Goal: Information Seeking & Learning: Learn about a topic

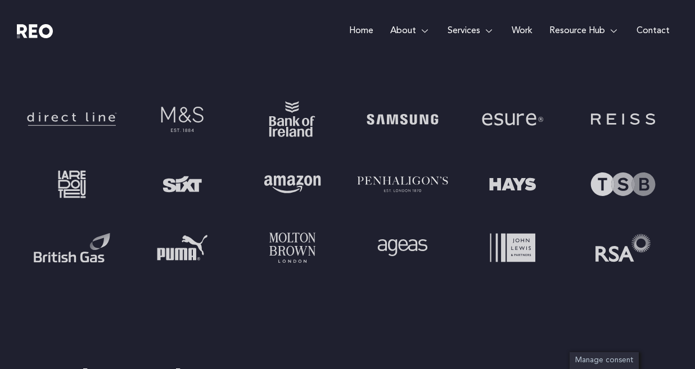
scroll to position [787, 0]
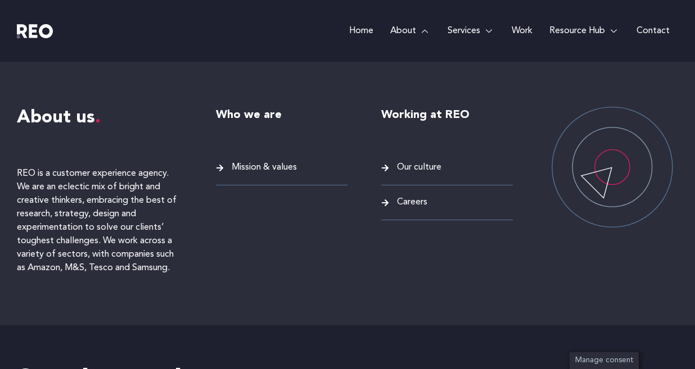
click at [405, 205] on span "Careers" at bounding box center [410, 202] width 33 height 15
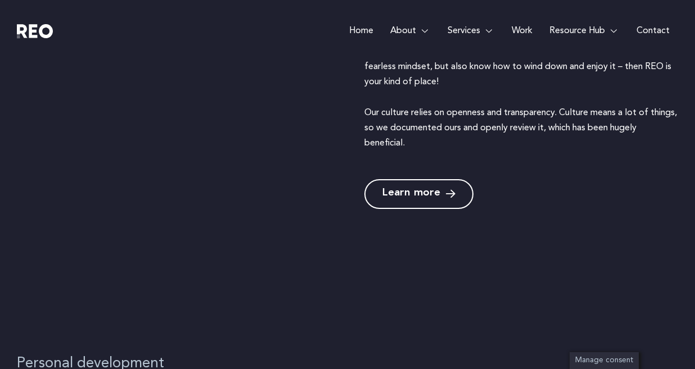
scroll to position [829, 0]
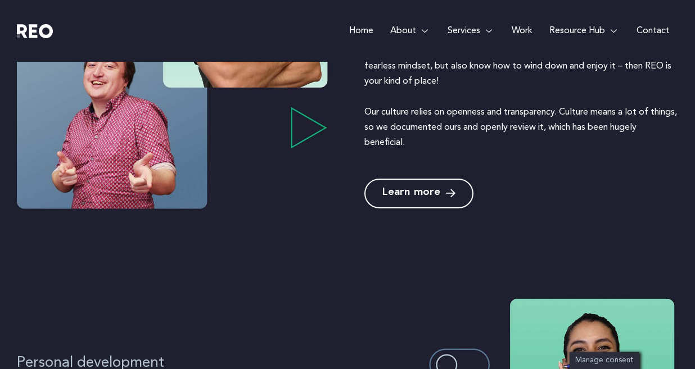
click at [416, 200] on link "Learn more" at bounding box center [418, 194] width 109 height 30
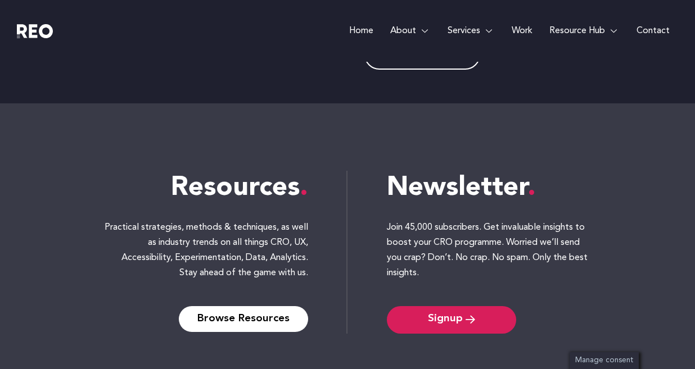
scroll to position [462, 0]
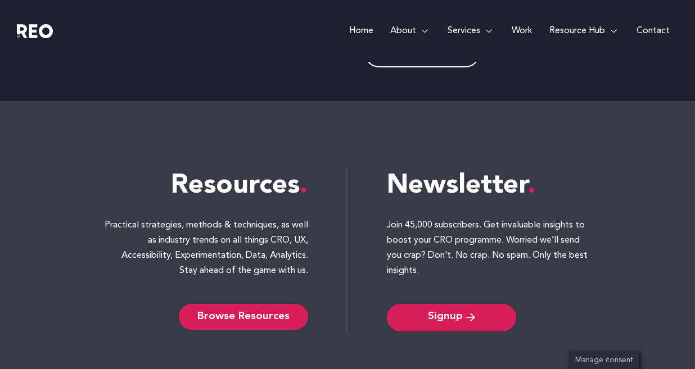
click at [232, 315] on span "Browse Resources" at bounding box center [243, 316] width 92 height 9
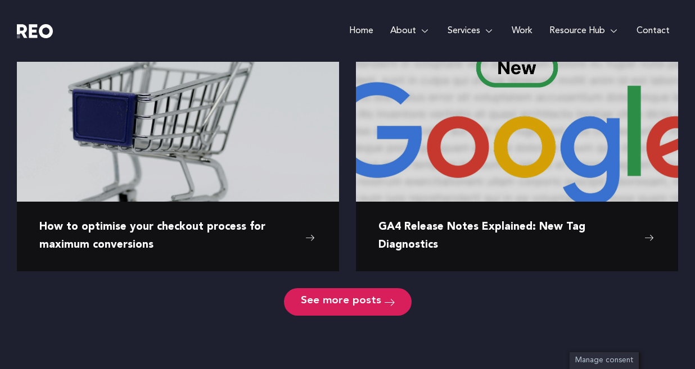
scroll to position [844, 0]
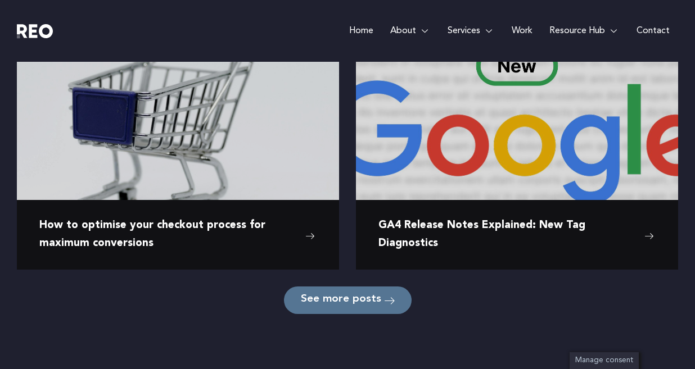
click at [370, 300] on span "See more posts" at bounding box center [341, 300] width 80 height 11
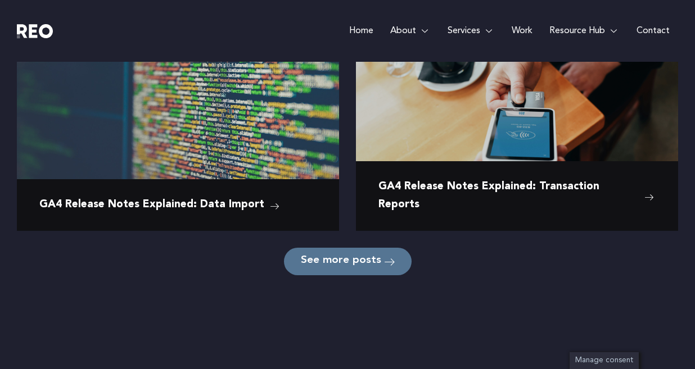
scroll to position [1778, 0]
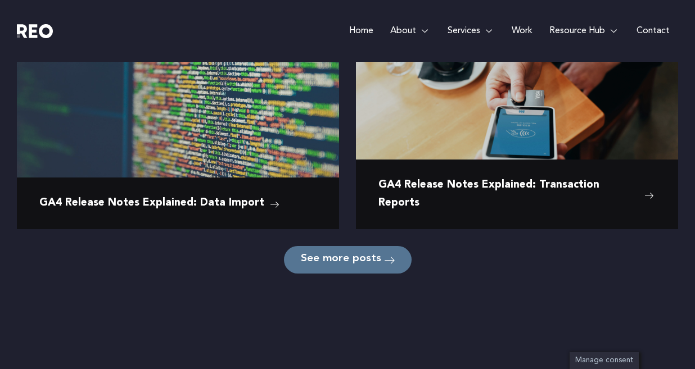
click at [348, 264] on span "See more posts" at bounding box center [341, 260] width 80 height 11
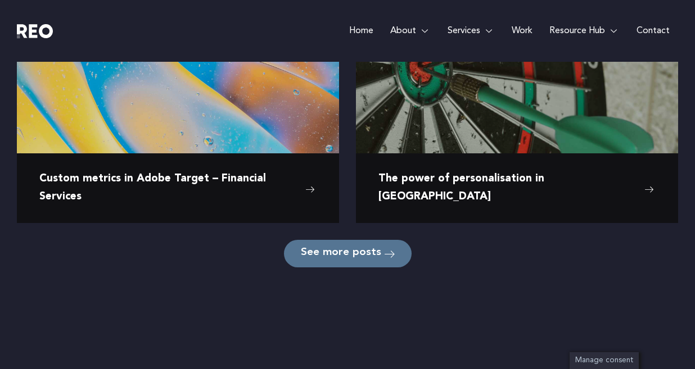
scroll to position [2683, 0]
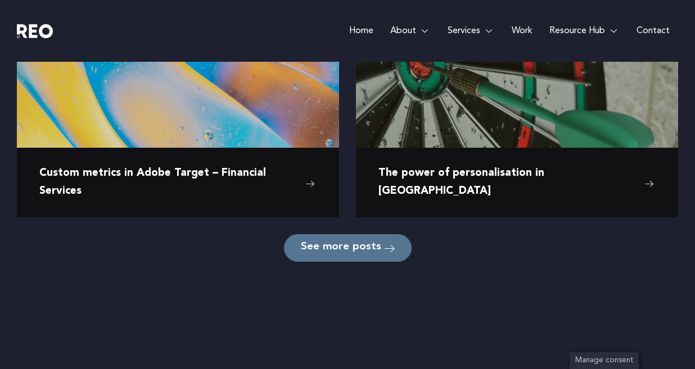
click at [351, 245] on span "See more posts" at bounding box center [341, 248] width 80 height 11
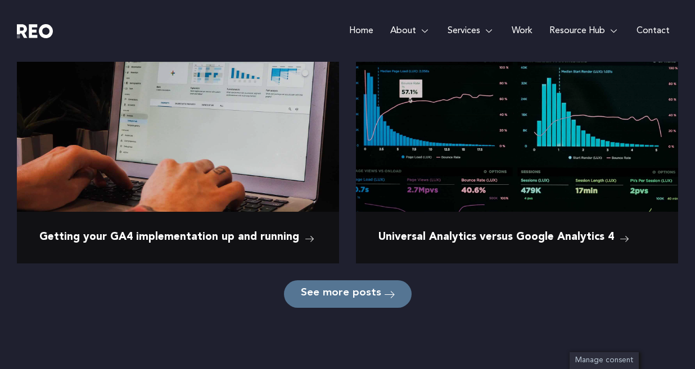
scroll to position [3546, 0]
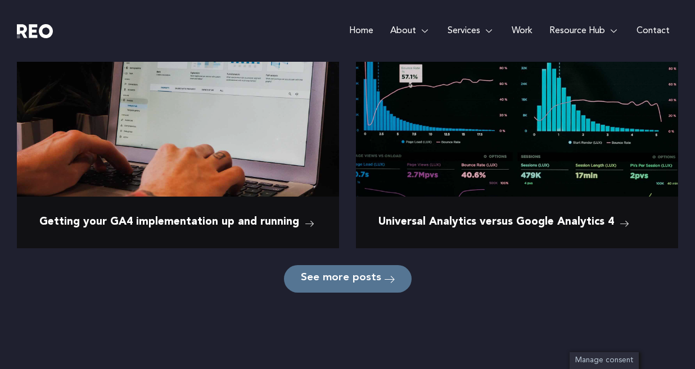
click at [343, 278] on span "See more posts" at bounding box center [341, 279] width 80 height 11
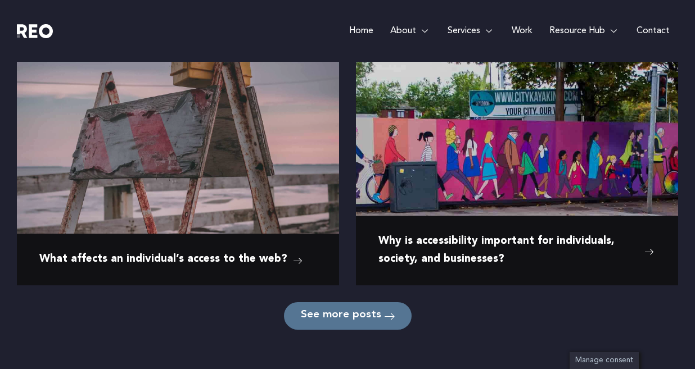
scroll to position [4472, 0]
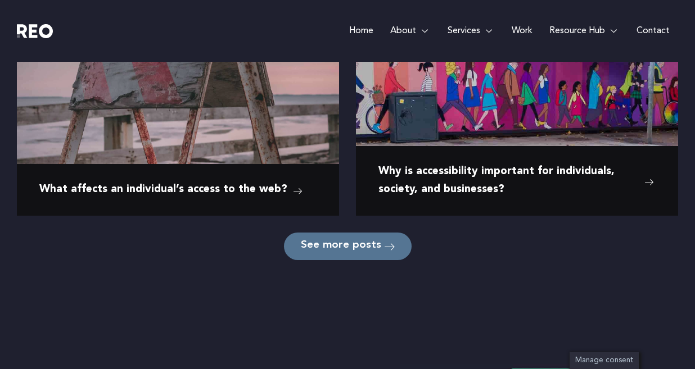
click at [345, 245] on span "See more posts" at bounding box center [341, 246] width 80 height 11
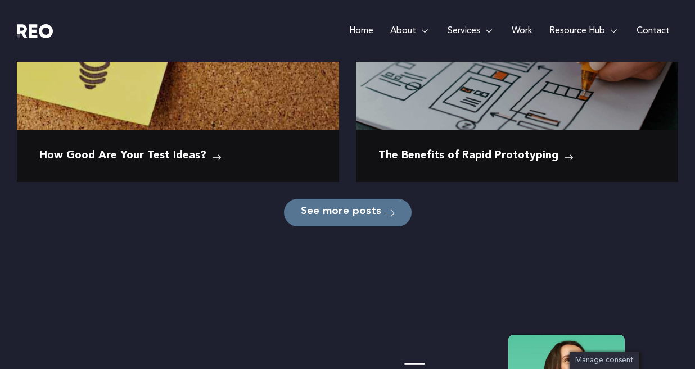
scroll to position [5403, 0]
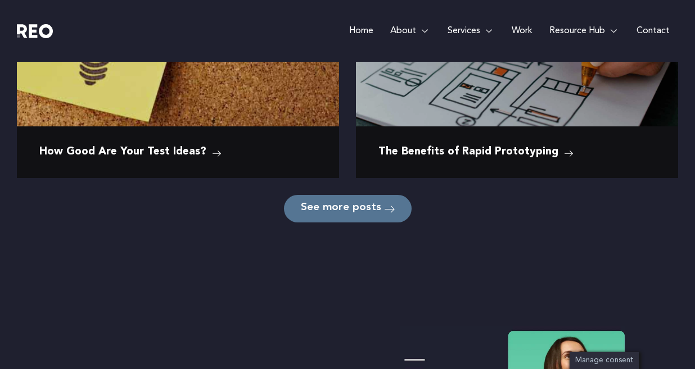
click at [344, 208] on span "See more posts" at bounding box center [341, 208] width 80 height 11
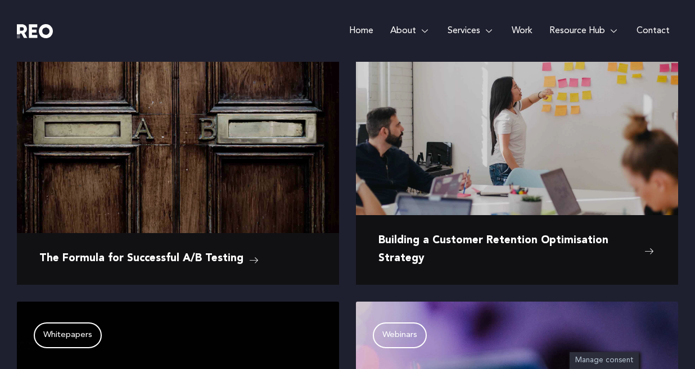
scroll to position [5598, 0]
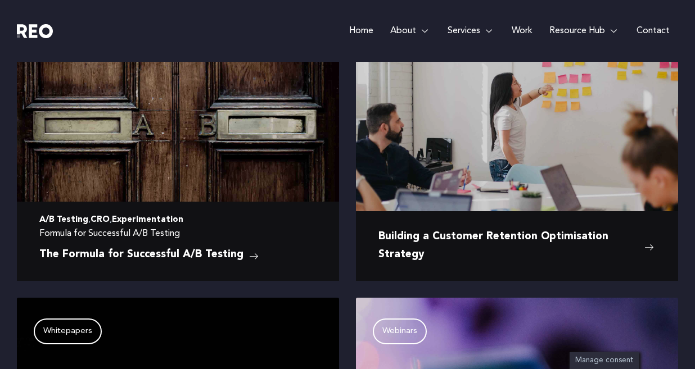
click at [220, 255] on span "The Formula for Successful A/B Testing" at bounding box center [141, 255] width 204 height 18
